Goal: Navigation & Orientation: Go to known website

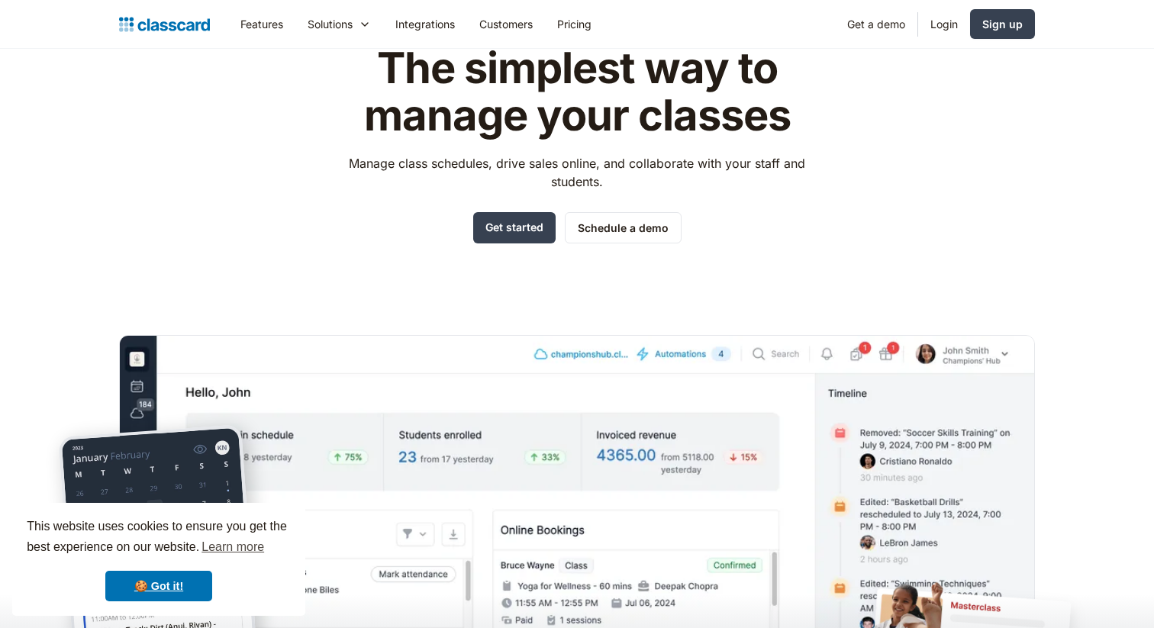
scroll to position [102, 0]
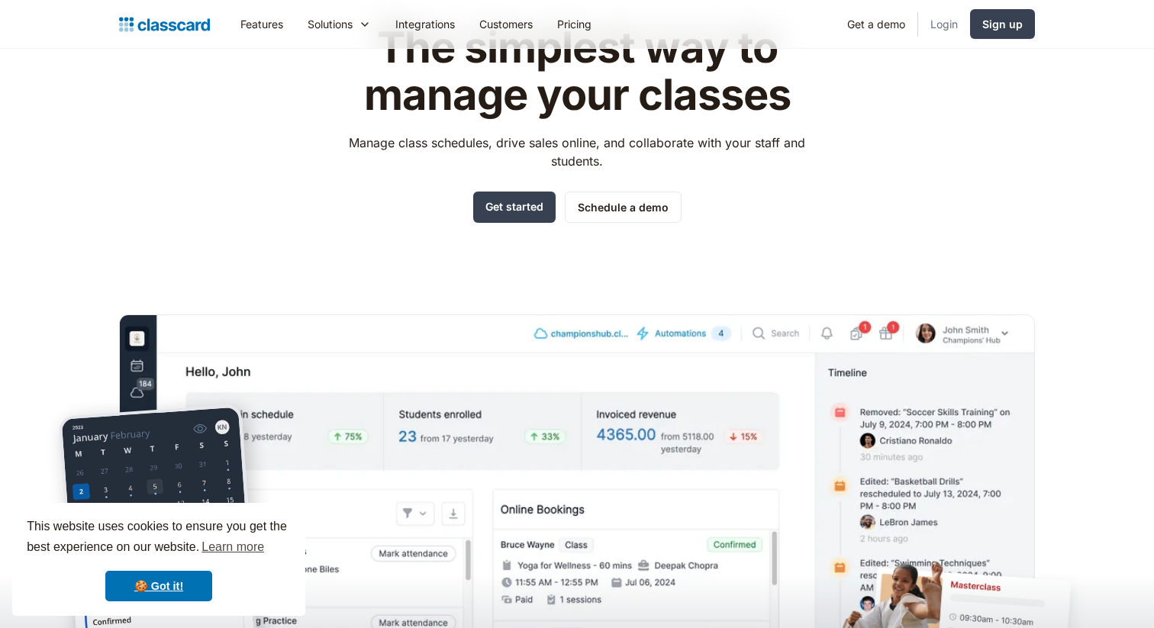
click at [958, 28] on link "Login" at bounding box center [944, 24] width 52 height 34
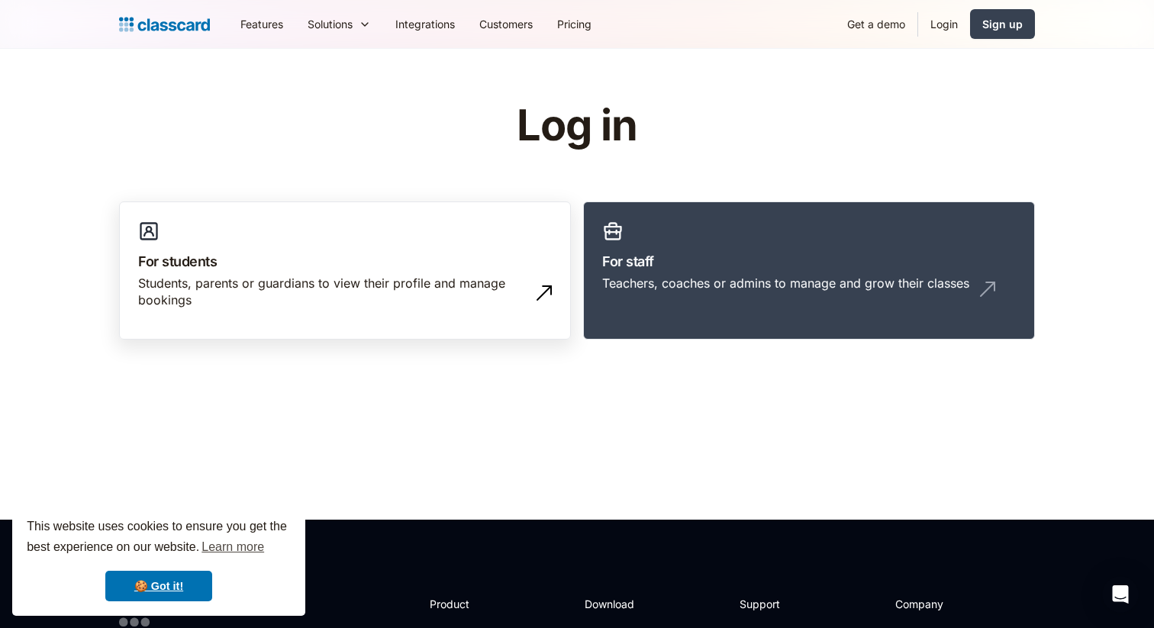
click at [388, 241] on link "For students Students, parents or guardians to view their profile and manage bo…" at bounding box center [345, 270] width 452 height 139
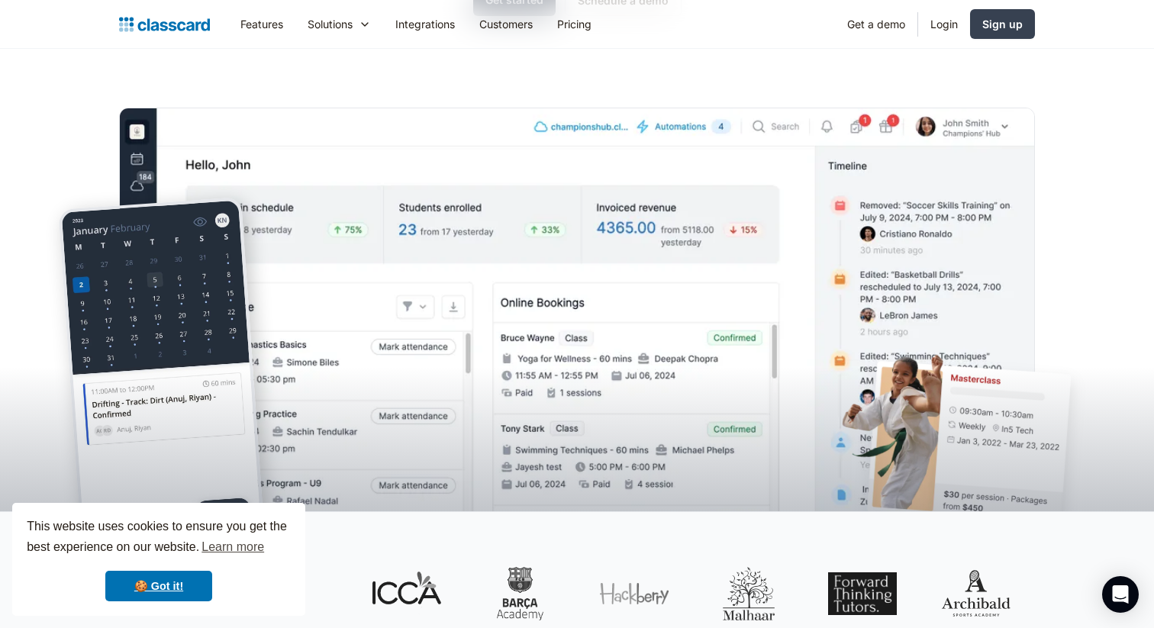
scroll to position [298, 0]
